Goal: Navigation & Orientation: Find specific page/section

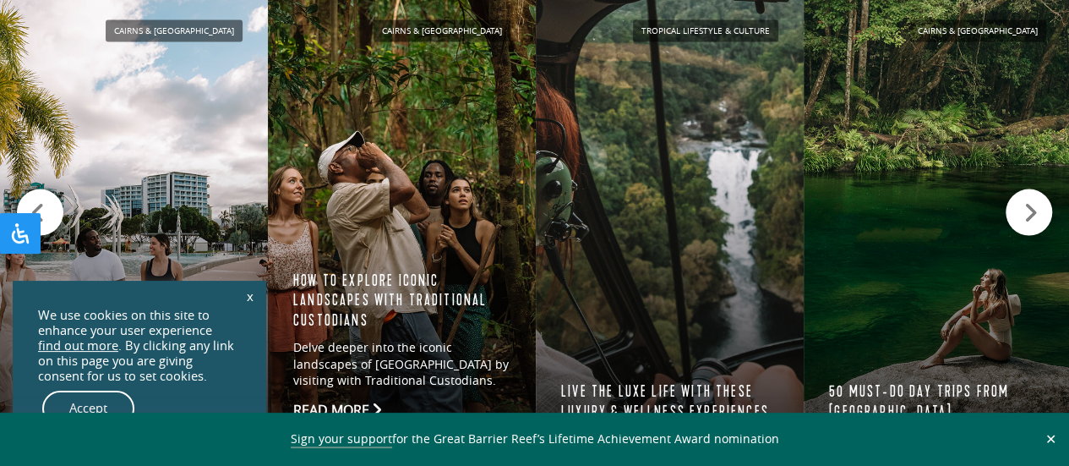
scroll to position [1693, 0]
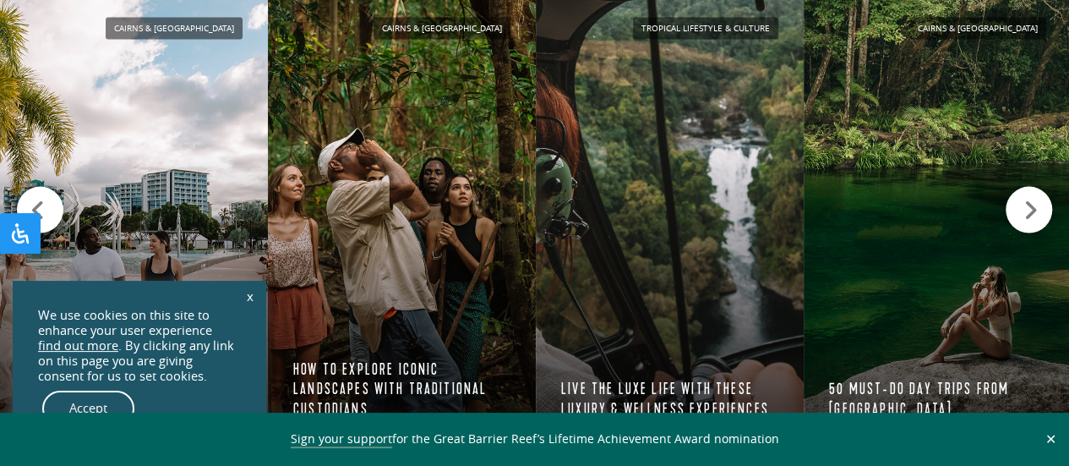
click at [250, 297] on link "x" at bounding box center [250, 295] width 24 height 37
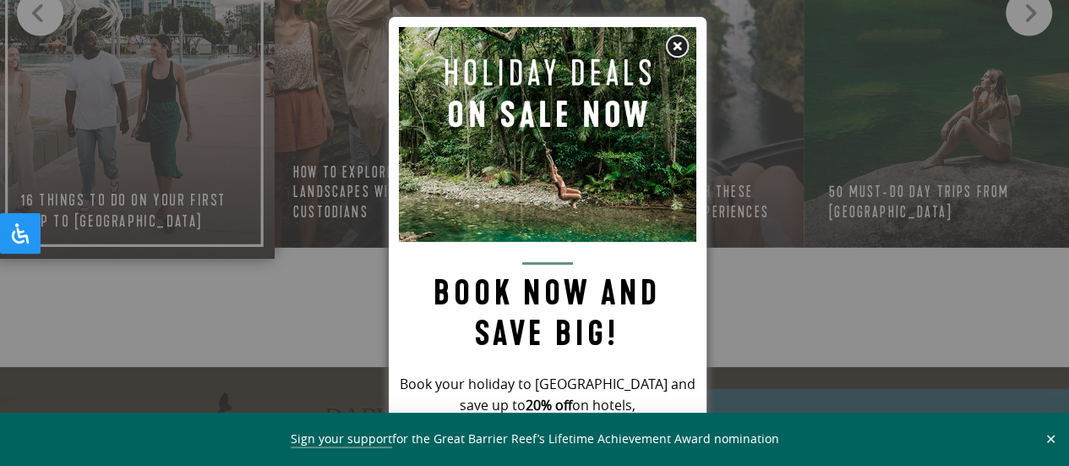
scroll to position [1890, 0]
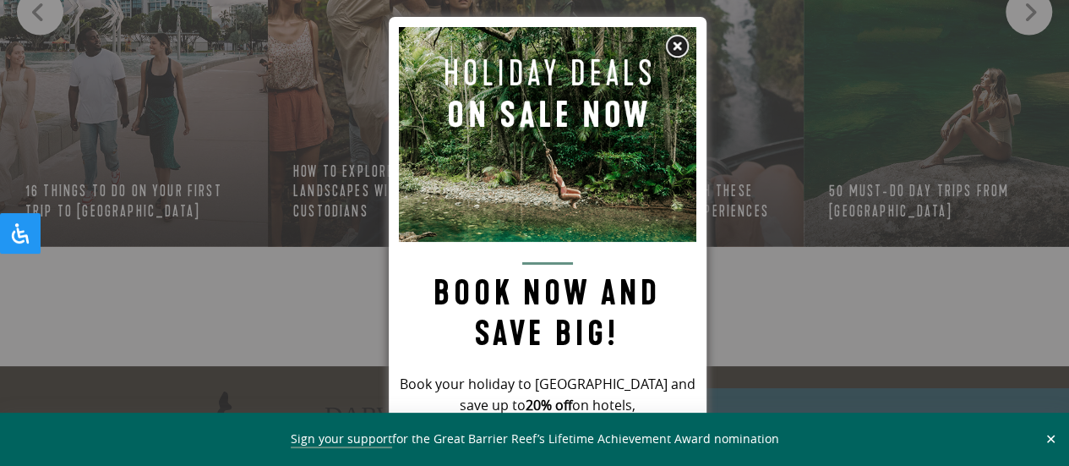
click at [675, 45] on img at bounding box center [676, 46] width 25 height 25
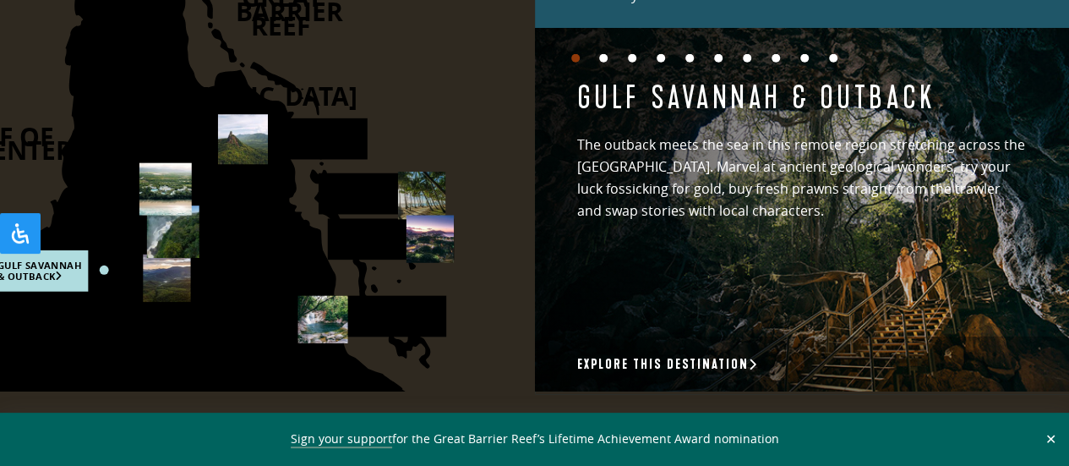
scroll to position [2496, 0]
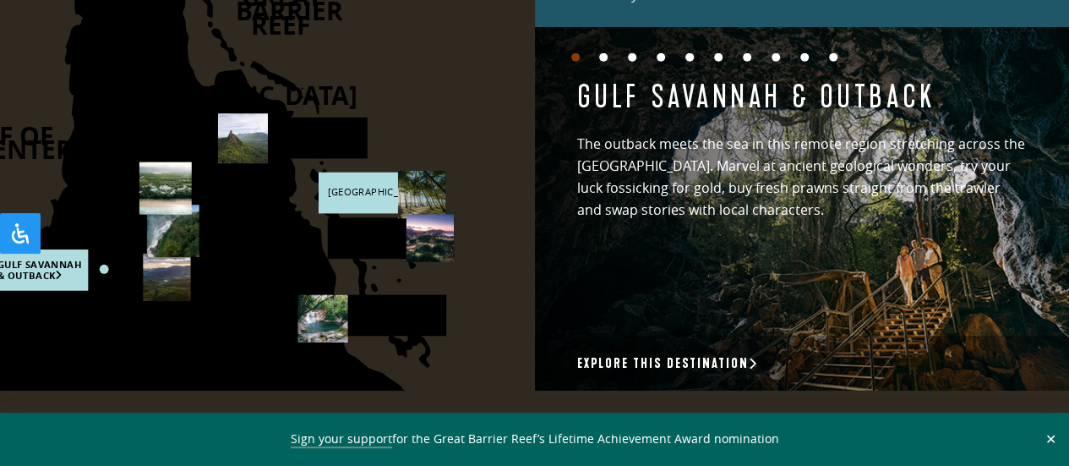
click at [356, 200] on rect at bounding box center [381, 192] width 126 height 41
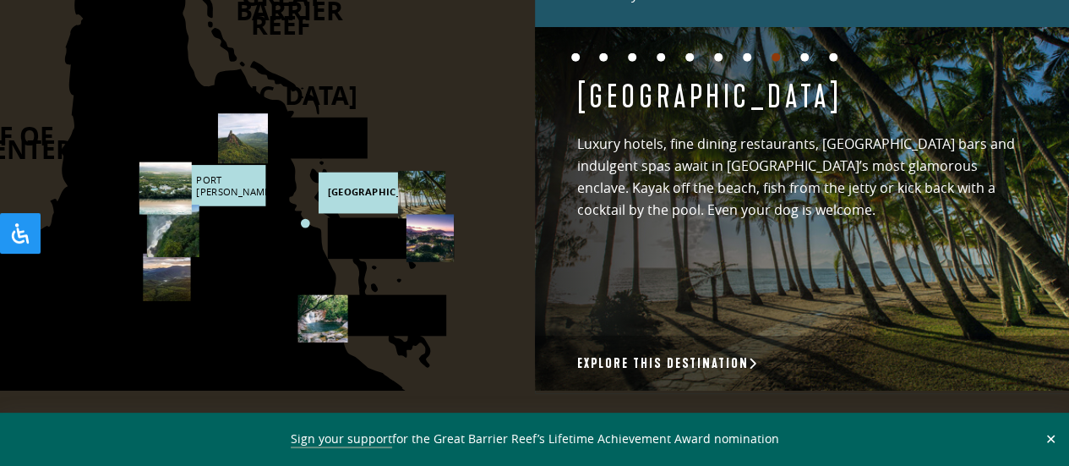
click at [230, 187] on rect at bounding box center [202, 185] width 126 height 41
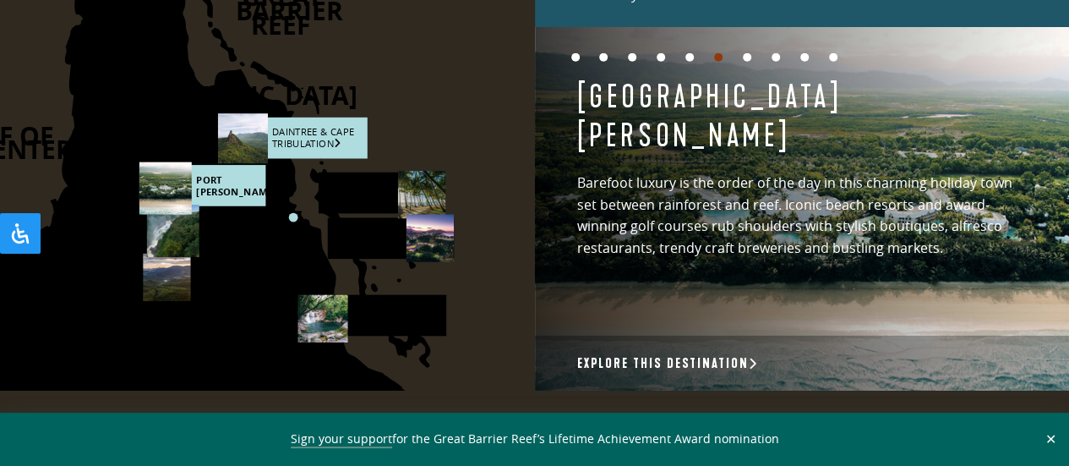
click at [335, 144] on rect at bounding box center [293, 137] width 149 height 41
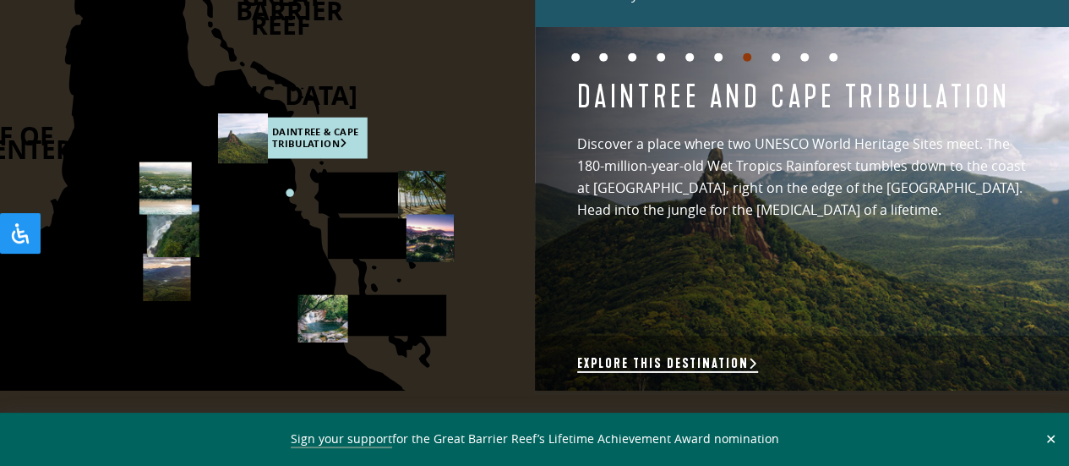
click at [663, 355] on link "Explore this destination" at bounding box center [667, 364] width 181 height 18
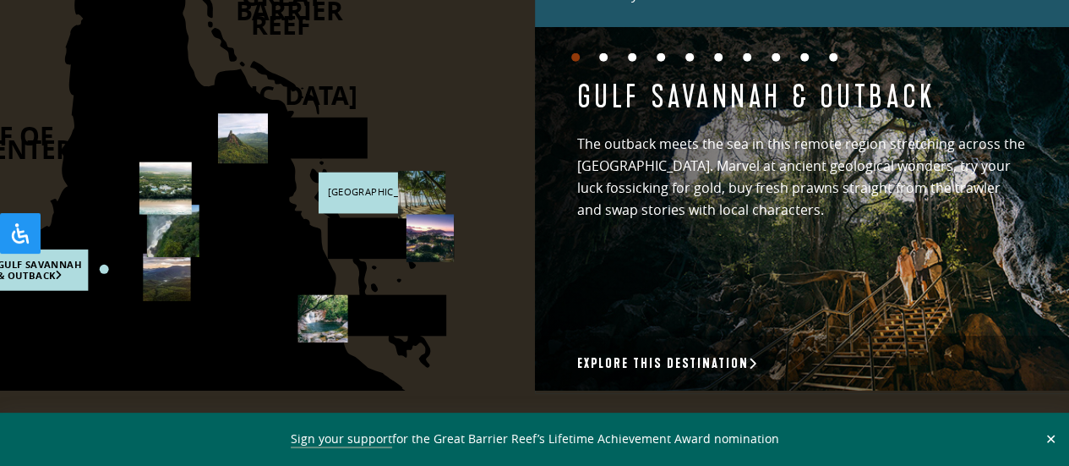
click at [365, 185] on rect at bounding box center [381, 192] width 126 height 41
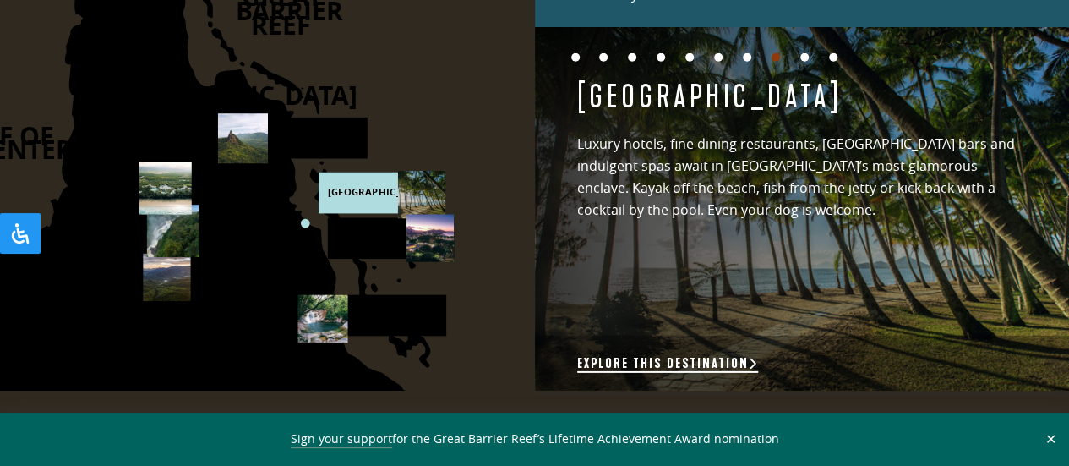
click at [654, 355] on link "Explore this destination" at bounding box center [667, 364] width 181 height 18
